Goal: Submit feedback/report problem: Submit feedback/report problem

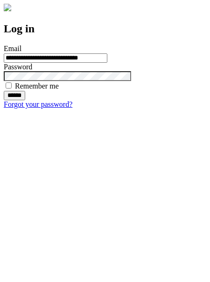
click at [25, 100] on input "******" at bounding box center [15, 95] width 22 height 9
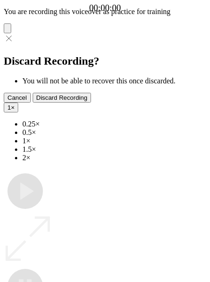
type input "**********"
